Goal: Task Accomplishment & Management: Use online tool/utility

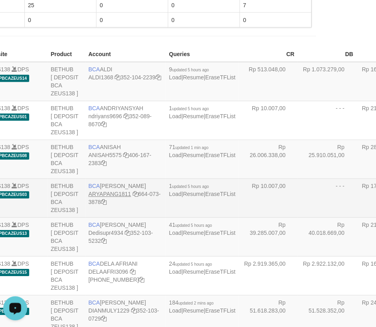
scroll to position [827, 54]
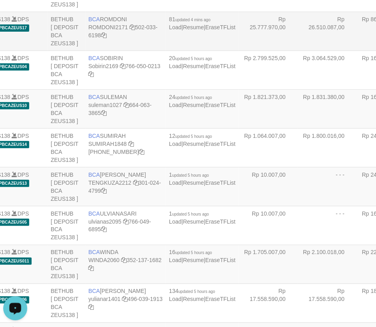
click at [104, 51] on td "BCA ROMDONI ROMDONI2171 502-033-6198" at bounding box center [125, 31] width 81 height 39
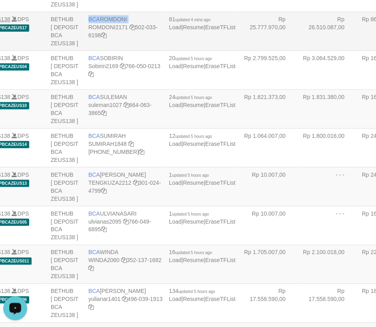
copy td "BCA ROMDONI"
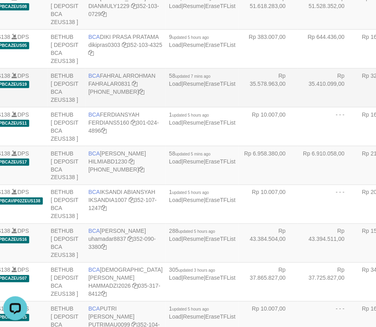
click at [95, 79] on span "BCA" at bounding box center [95, 76] width 12 height 6
copy td "BCA FAHRAL ARROHMAN"
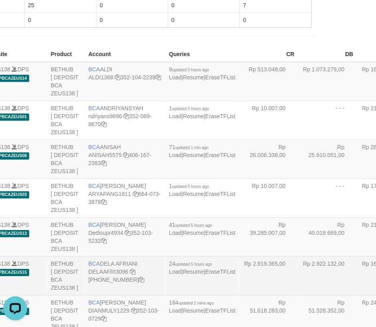
scroll to position [827, 54]
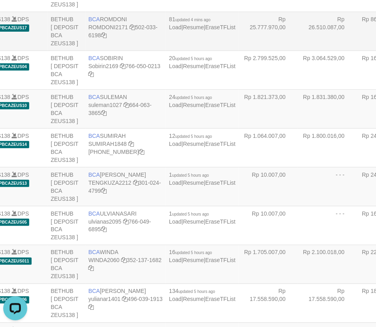
click at [109, 51] on td "BCA ROMDONI ROMDONI2171 502-033-6198" at bounding box center [125, 31] width 81 height 39
copy td "BCA ROMDONI"
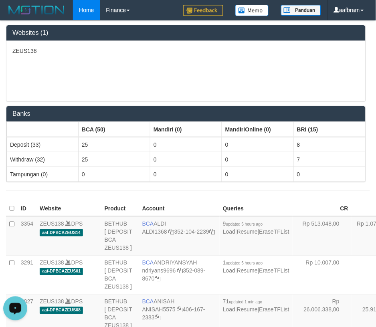
scroll to position [1202, 0]
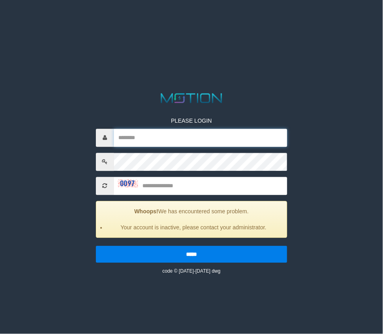
type input "*******"
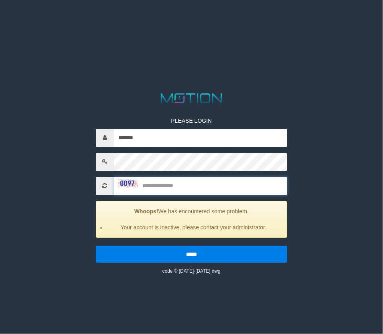
click at [184, 193] on input "text" at bounding box center [201, 186] width 174 height 18
type input "****"
click at [96, 246] on input "*****" at bounding box center [192, 254] width 192 height 17
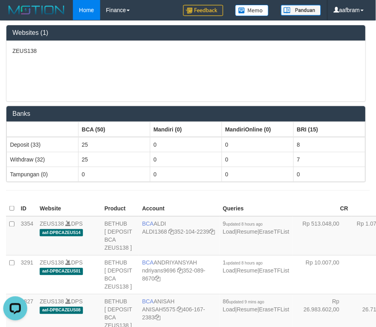
scroll to position [1202, 0]
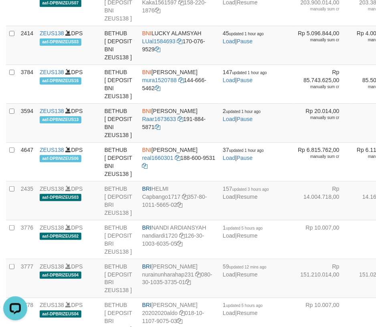
drag, startPoint x: 159, startPoint y: 150, endPoint x: 119, endPoint y: 163, distance: 41.7
copy td "BCA YULIANTI"
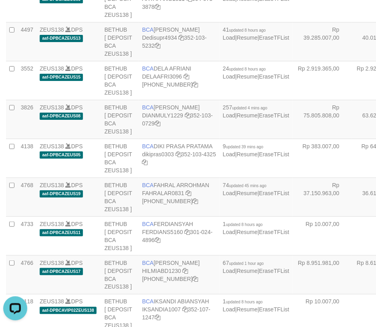
scroll to position [600, 0]
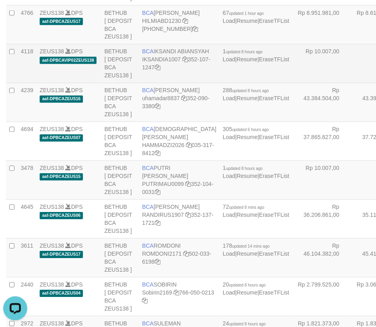
click at [151, 55] on span "BCA" at bounding box center [148, 52] width 12 height 6
click at [160, 83] on td "BCA IKSANDI ABIANSYAH IKSANDIA1007 352-107-1247" at bounding box center [179, 64] width 81 height 39
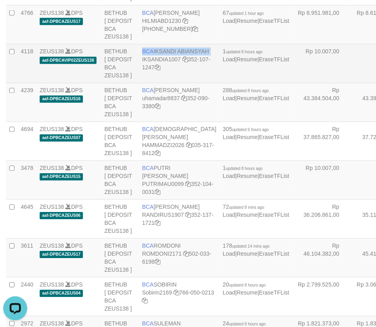
click at [160, 83] on td "BCA IKSANDI ABIANSYAH IKSANDIA1007 352-107-1247" at bounding box center [179, 64] width 81 height 39
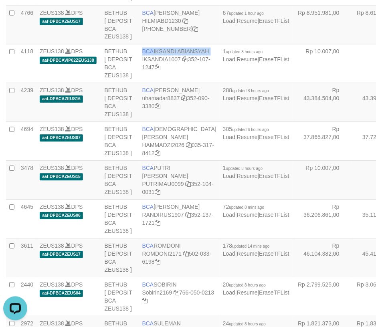
copy td "BCA IKSANDI ABIANSYAH"
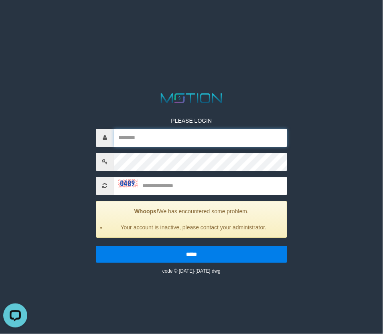
type input "*******"
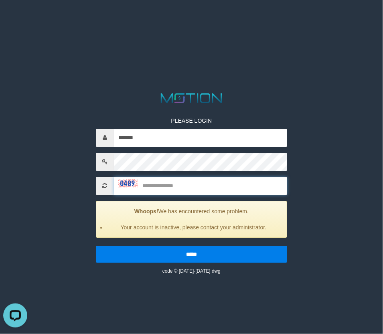
click at [215, 185] on input "text" at bounding box center [201, 186] width 174 height 18
type input "****"
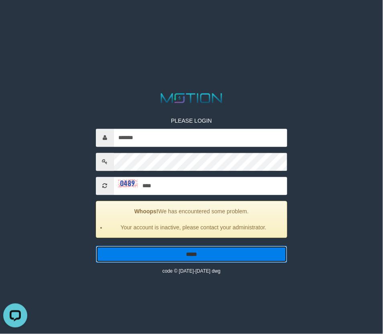
click at [226, 255] on input "*****" at bounding box center [192, 254] width 192 height 17
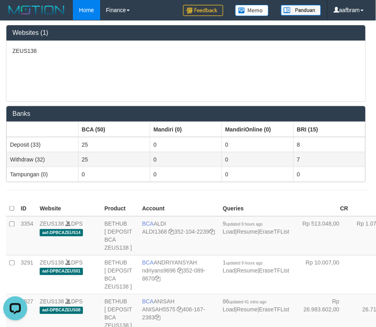
scroll to position [733, 0]
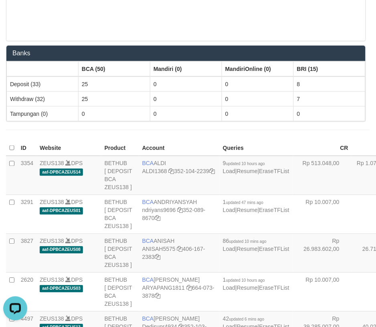
scroll to position [499, 0]
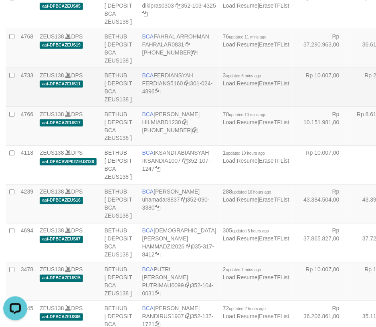
click at [154, 107] on td "BCA FERDIANSYAH FERDIANS5160 301-024-4896" at bounding box center [179, 87] width 81 height 39
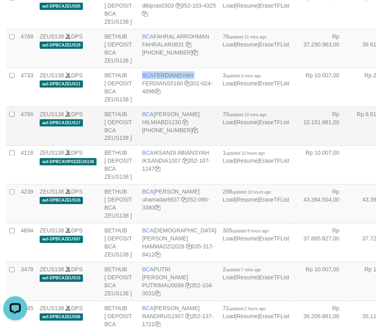
copy td "BCA FERDIANSYAH"
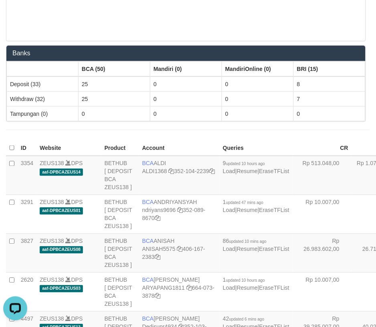
scroll to position [413, 0]
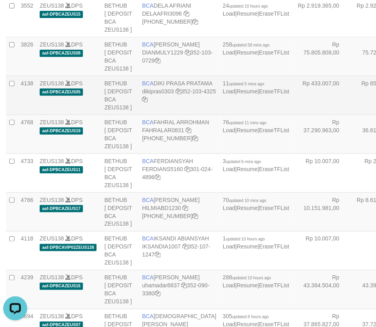
click at [153, 115] on td "BCA DIKI PRASA PRATAMA dikipras0303 352-103-4325" at bounding box center [179, 95] width 81 height 39
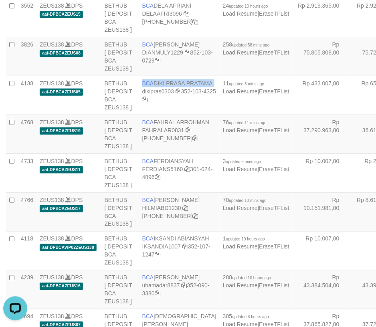
copy td "BCA DIKI PRASA PRATAMA"
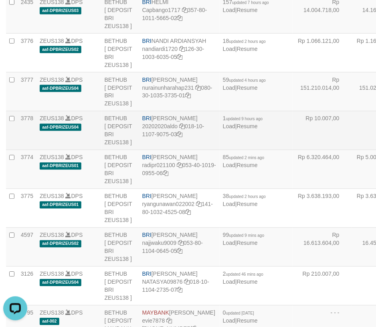
scroll to position [1607, 0]
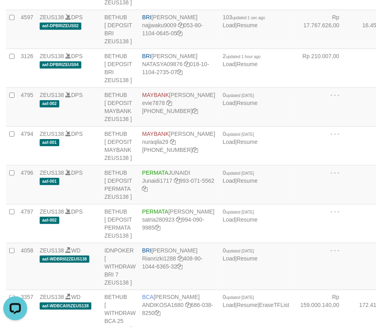
click at [166, 49] on td "BRI [PERSON_NAME] najjwaku9009 053-80-1104-0645-05" at bounding box center [179, 29] width 81 height 39
click at [165, 49] on td "BRI [PERSON_NAME] najjwaku9009 053-80-1104-0645-05" at bounding box center [179, 29] width 81 height 39
copy td "BRI [PERSON_NAME]"
